Goal: Navigation & Orientation: Find specific page/section

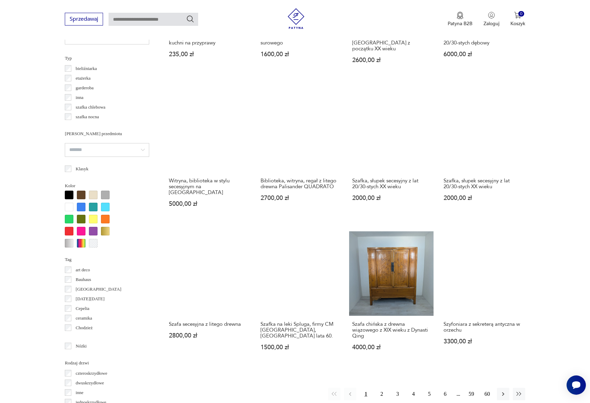
scroll to position [545, 0]
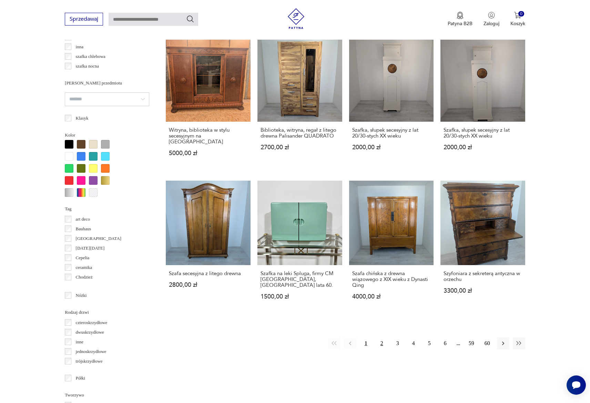
click at [383, 337] on button "2" at bounding box center [381, 343] width 12 height 12
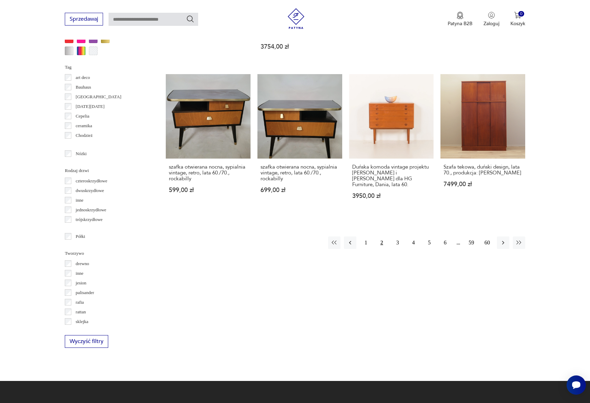
scroll to position [696, 0]
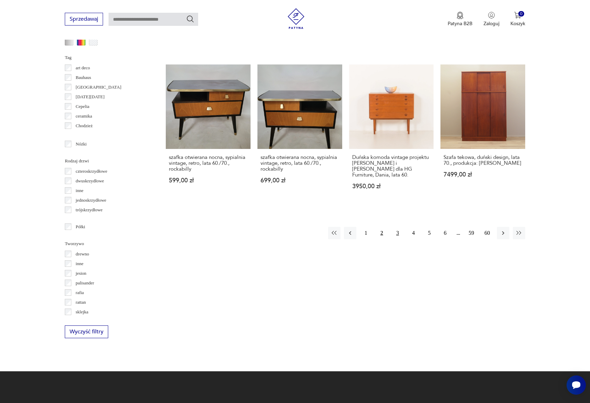
click at [394, 227] on button "3" at bounding box center [397, 233] width 12 height 12
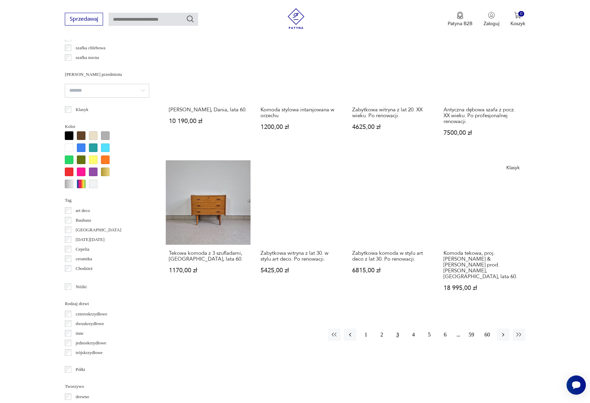
scroll to position [600, 0]
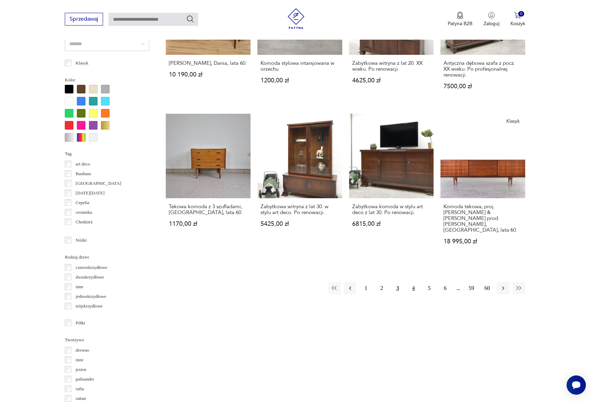
click at [412, 282] on button "4" at bounding box center [413, 288] width 12 height 12
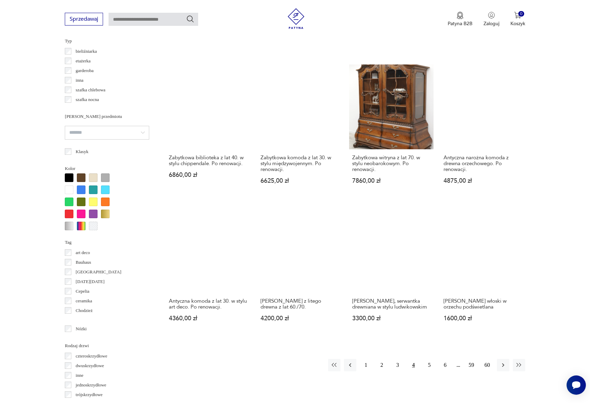
scroll to position [530, 0]
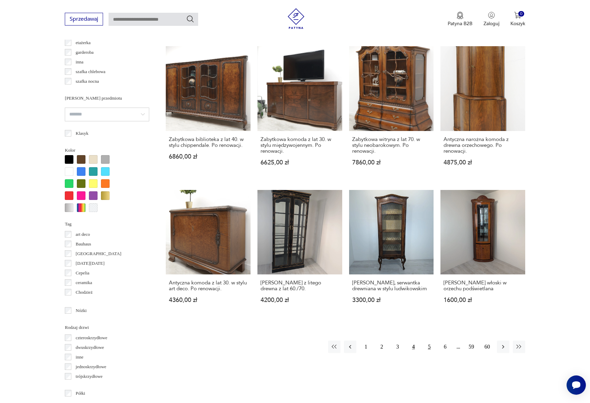
click at [428, 348] on button "5" at bounding box center [429, 346] width 12 height 12
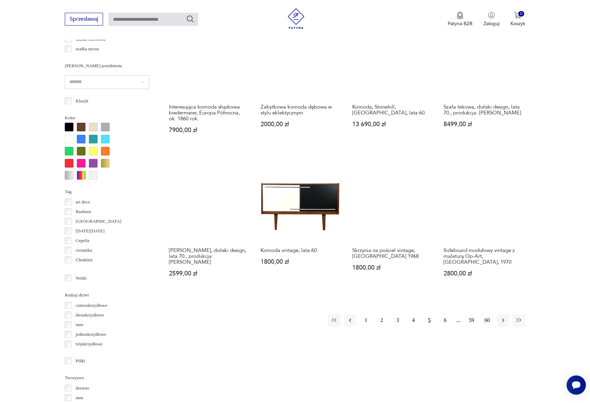
scroll to position [563, 0]
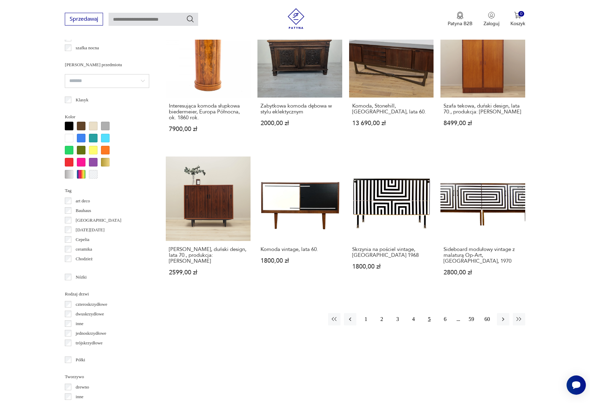
drag, startPoint x: 445, startPoint y: 307, endPoint x: 485, endPoint y: 282, distance: 46.8
click at [445, 313] on button "6" at bounding box center [445, 319] width 12 height 12
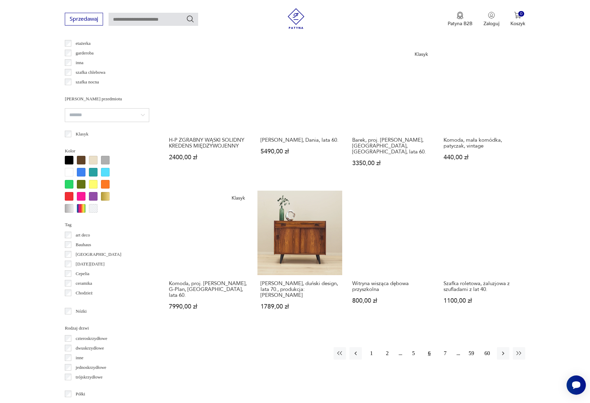
scroll to position [563, 0]
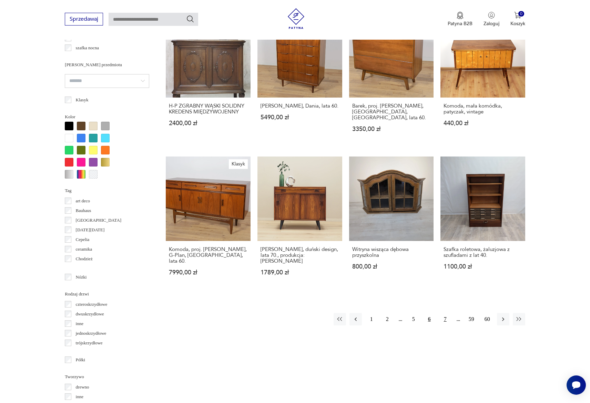
click at [445, 313] on button "7" at bounding box center [445, 319] width 12 height 12
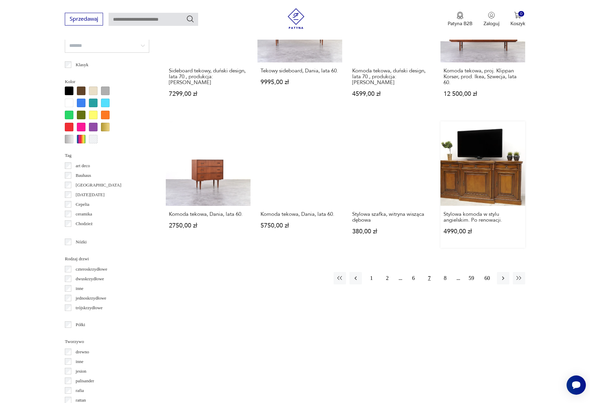
scroll to position [790, 0]
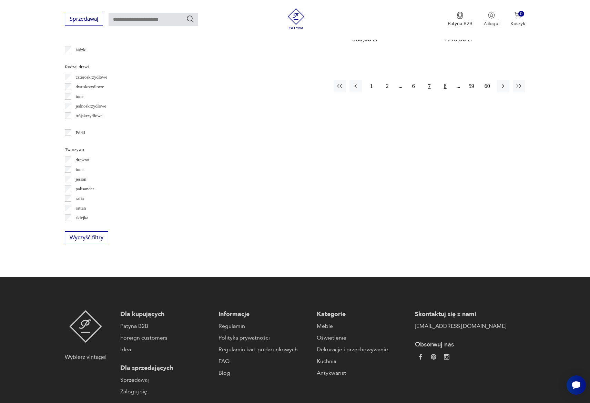
click at [444, 80] on button "8" at bounding box center [445, 86] width 12 height 12
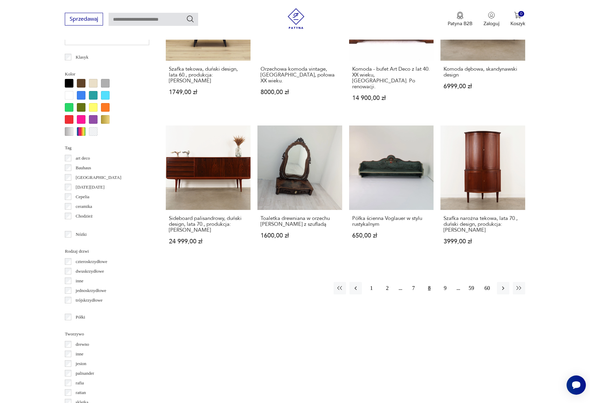
scroll to position [607, 0]
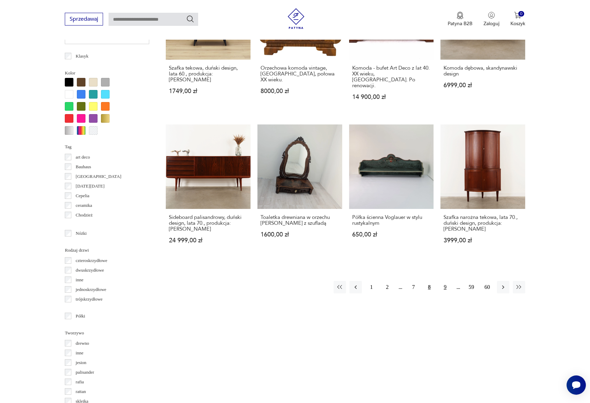
click at [447, 281] on button "9" at bounding box center [445, 287] width 12 height 12
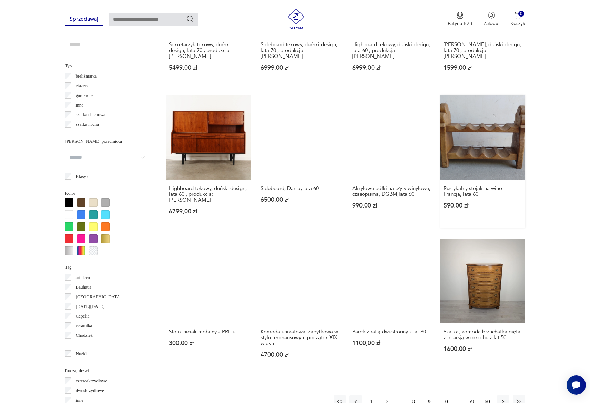
scroll to position [738, 0]
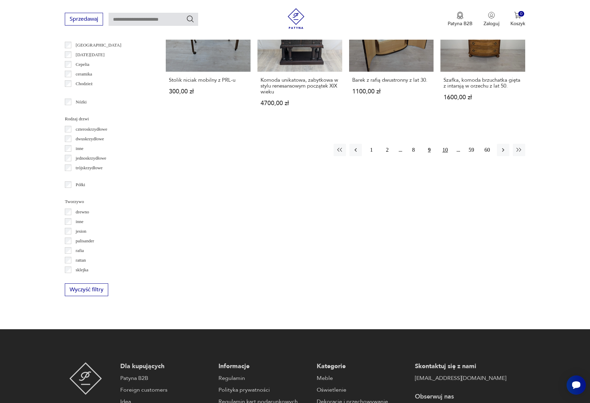
click at [444, 144] on button "10" at bounding box center [445, 150] width 12 height 12
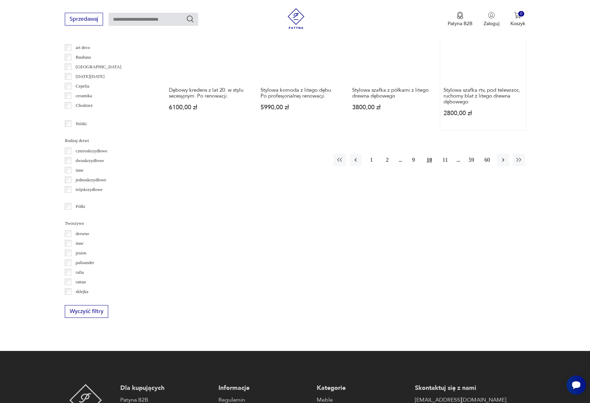
scroll to position [777, 0]
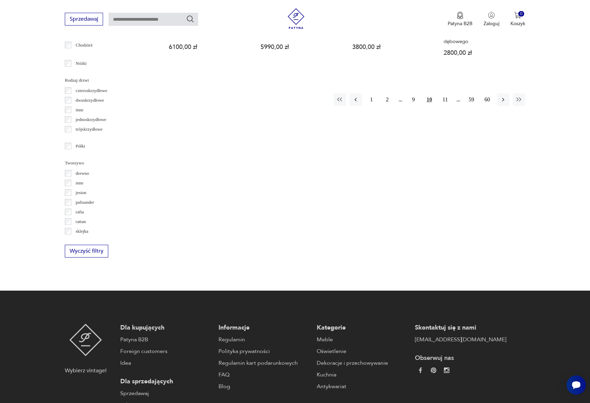
drag, startPoint x: 444, startPoint y: 93, endPoint x: 469, endPoint y: 138, distance: 51.6
click at [444, 93] on button "11" at bounding box center [445, 99] width 12 height 12
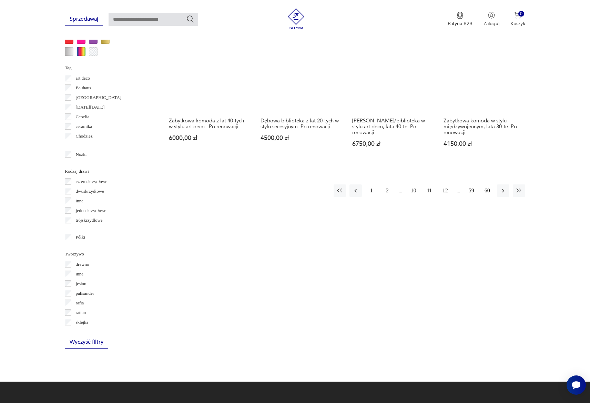
scroll to position [766, 0]
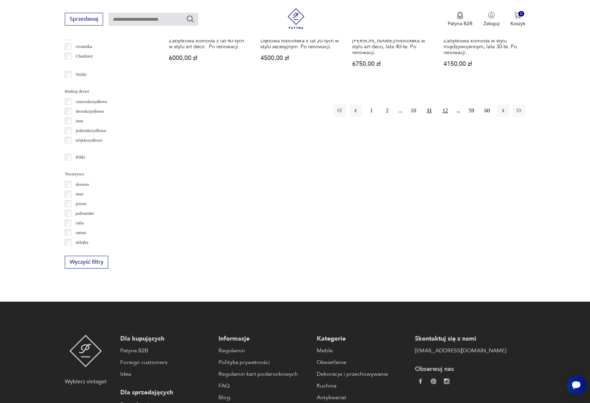
click at [443, 106] on button "12" at bounding box center [445, 110] width 12 height 12
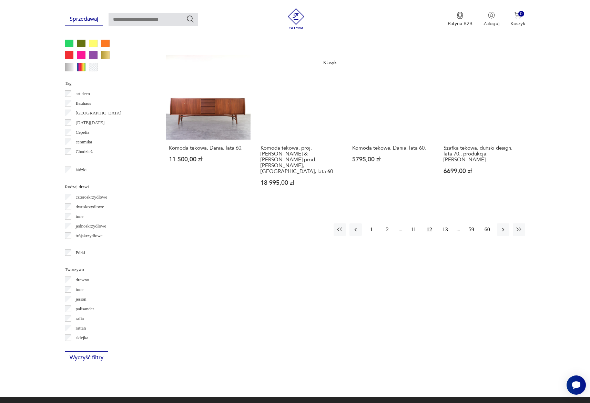
scroll to position [672, 0]
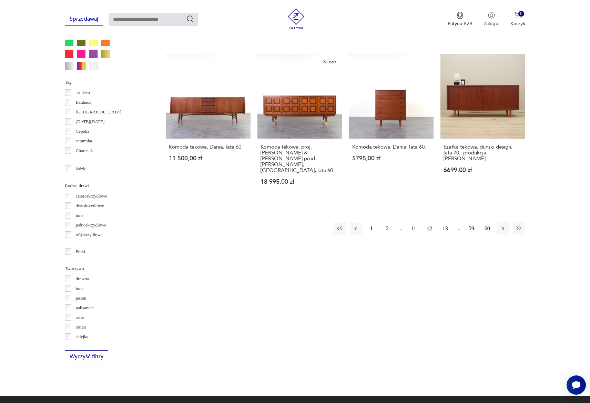
drag, startPoint x: 446, startPoint y: 199, endPoint x: 488, endPoint y: 196, distance: 42.2
click at [446, 222] on button "13" at bounding box center [445, 228] width 12 height 12
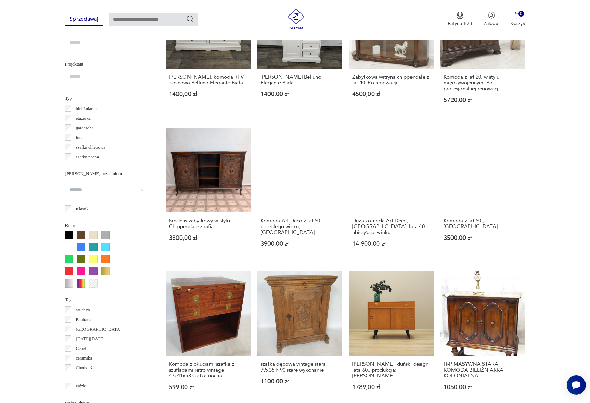
scroll to position [595, 0]
